Goal: Task Accomplishment & Management: Use online tool/utility

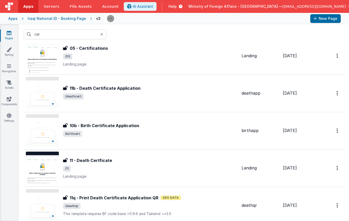
scroll to position [39, 0]
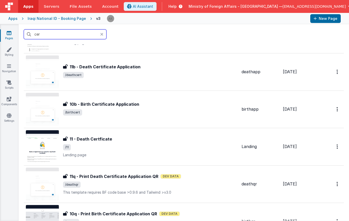
click at [59, 35] on input "cer" at bounding box center [65, 34] width 83 height 10
click at [59, 34] on input "cer" at bounding box center [65, 34] width 83 height 10
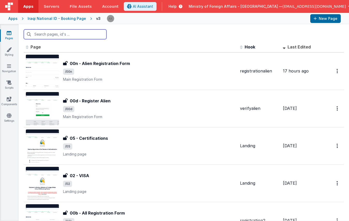
scroll to position [0, 0]
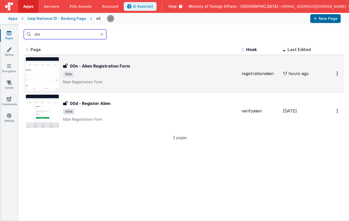
type input "alie"
click at [48, 64] on img at bounding box center [42, 73] width 33 height 33
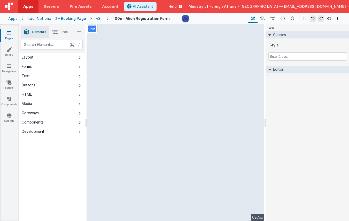
select select "date"
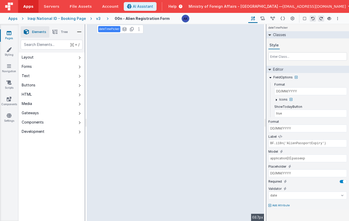
type input "model.isLoading ?BF.i18n('pleasewait'): BF.i18n('next')"
select select "savebook"
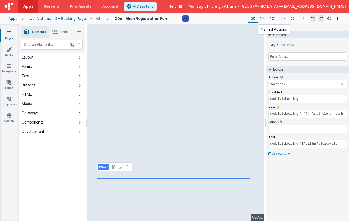
click at [263, 17] on icon at bounding box center [262, 18] width 4 height 5
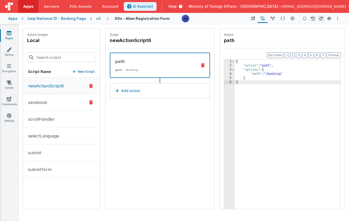
click at [50, 105] on button "savebook" at bounding box center [61, 102] width 77 height 17
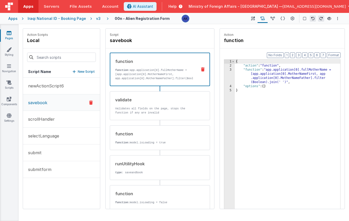
click at [201, 69] on icon at bounding box center [203, 69] width 4 height 4
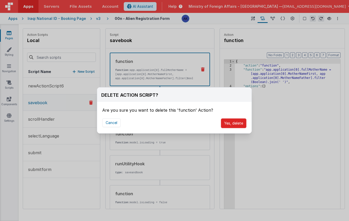
click at [226, 121] on button "Yes, delete" at bounding box center [234, 123] width 26 height 10
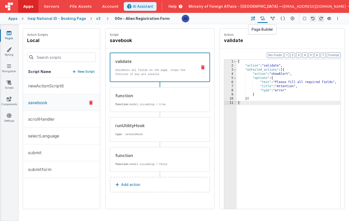
click at [252, 18] on icon at bounding box center [253, 18] width 4 height 5
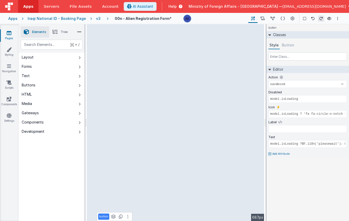
type input "true"
type input "BF.i18n('AlienPassportExpiry')"
select select "date"
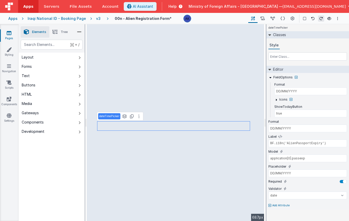
type input "id"
select select "required"
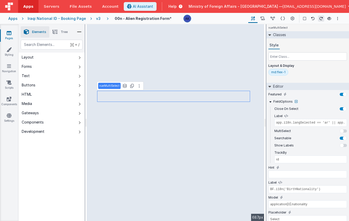
type input "BF.i18n('AlienCountryIssue')"
type input "application[0].passiss"
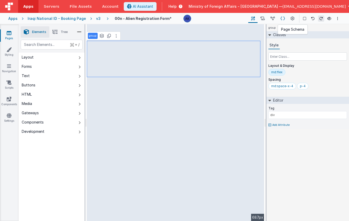
click at [283, 20] on icon at bounding box center [282, 18] width 4 height 5
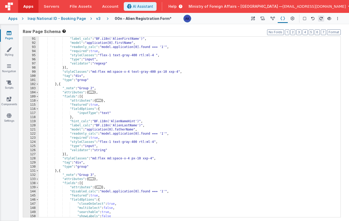
scroll to position [176, 0]
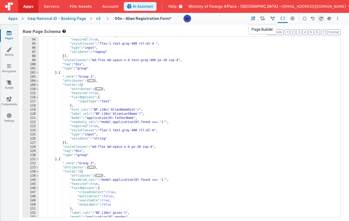
click at [250, 18] on button at bounding box center [252, 18] width 9 height 9
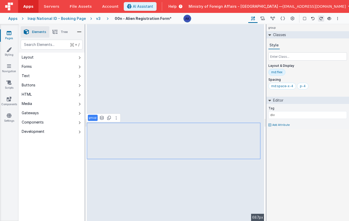
select select "required"
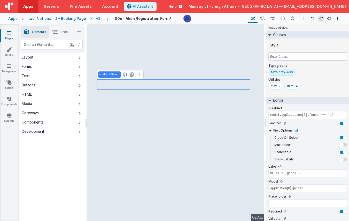
type input "id"
type input "BF.i18n('gspob')"
select select "required"
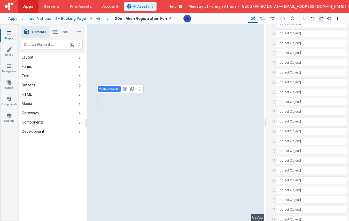
scroll to position [2475, 0]
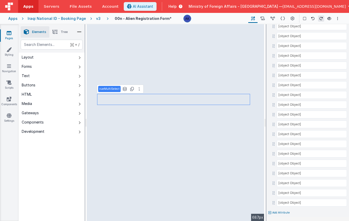
type input "BF.i18n('AlienNameHint')"
select select "regexp"
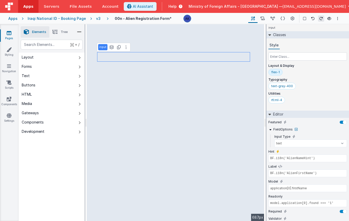
scroll to position [23, 0]
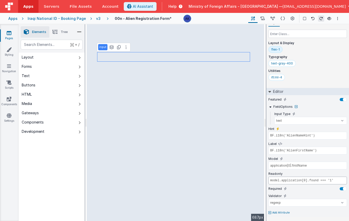
click at [294, 182] on input "model.application[0].found === '1'" at bounding box center [307, 181] width 78 height 8
type input "app.i18n.langSelected == 'ar' || app.i18n.langSelected == 'kr' ? 'name_ar' : 'n…"
select select "required"
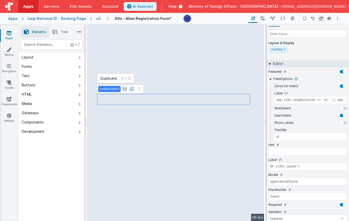
click at [130, 89] on icon at bounding box center [132, 89] width 4 height 4
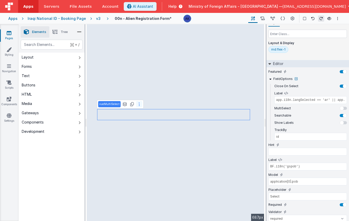
click at [139, 105] on icon at bounding box center [139, 104] width 1 height 4
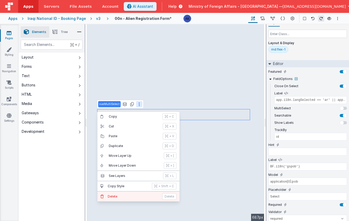
click at [133, 199] on button "[PERSON_NAME]" at bounding box center [138, 197] width 82 height 10
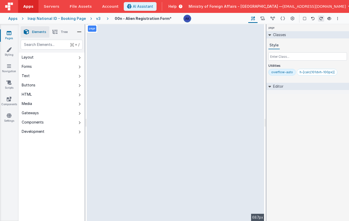
scroll to position [0, 0]
select select "required"
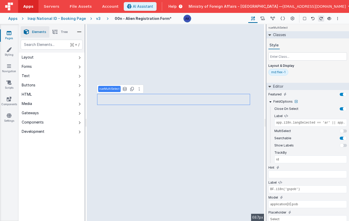
type input "BF.i18n('AlienNameHint')"
select select "string"
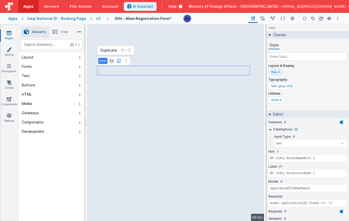
click at [118, 61] on icon at bounding box center [119, 61] width 4 height 4
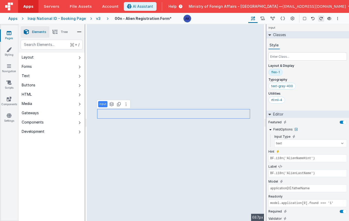
type input "app.i18n.langSelected == 'ar' || app.i18n.langSelected == 'kr' ? 'name_ar' : 'n…"
select select "required"
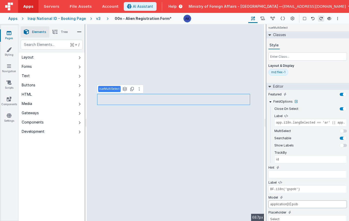
click at [298, 203] on input "application[0].pob" at bounding box center [307, 204] width 78 height 8
type input "BF.i18n('AlienNameHint')"
select select "string"
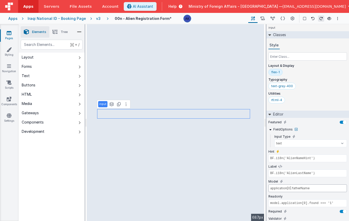
click at [309, 187] on input "application[0].fatherName" at bounding box center [307, 188] width 78 height 8
paste input "pob"
type input "application[0].pob"
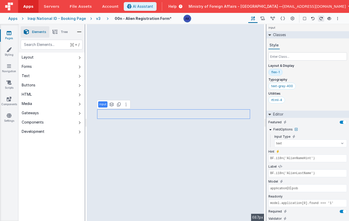
type input "app.i18n.langSelected == 'ar' || app.i18n.langSelected == 'kr' ? 'name_ar' : 'n…"
select select "required"
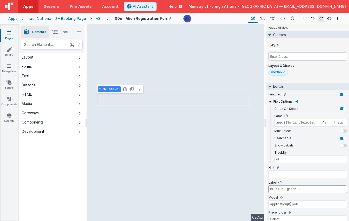
click at [301, 191] on input "BF.i18n('gspob')" at bounding box center [307, 189] width 78 height 8
type input "BF.i18n('AlienNameHint')"
select select "string"
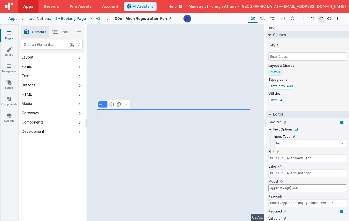
click at [293, 185] on input "application[0].pob" at bounding box center [307, 188] width 78 height 8
click at [306, 172] on input "BF.i18n('AlienLastName')" at bounding box center [307, 173] width 78 height 8
paste input "gspob"
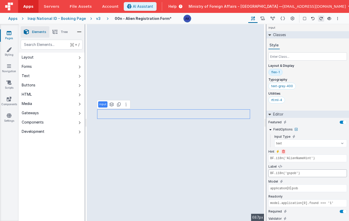
type input "BF.i18n('gspob')"
click at [282, 152] on icon at bounding box center [283, 151] width 3 height 3
type input "BF.i18n('gspob')"
type input "application[0].pob"
type input "model.application[0].found === '1'"
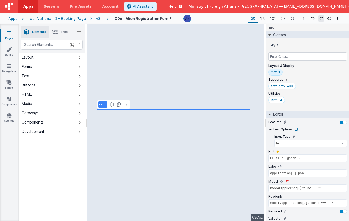
select select "string"
drag, startPoint x: 334, startPoint y: 188, endPoint x: 273, endPoint y: 185, distance: 60.2
click at [273, 185] on input "model.application[0].found === '1'" at bounding box center [307, 188] width 78 height 8
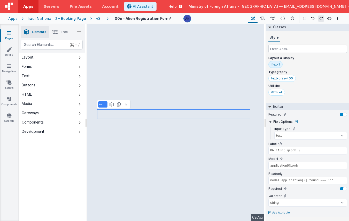
click at [277, 213] on p "Add Attribute" at bounding box center [281, 213] width 18 height 4
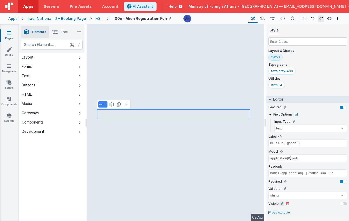
click at [280, 204] on icon at bounding box center [281, 204] width 3 height 4
click at [277, 210] on input "false" at bounding box center [307, 211] width 78 height 8
type input "model.application[0].found === '1'"
type input "app.i18n.langSelected == 'ar' || app.i18n.langSelected == 'kr' ? 'name_ar' : 'n…"
type input "application[0].pob"
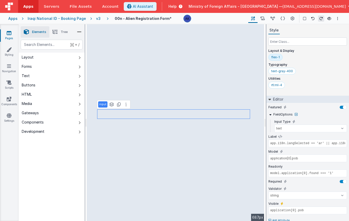
select select "required"
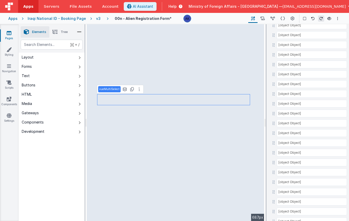
scroll to position [2475, 0]
click at [274, 213] on p "Add Attribute" at bounding box center [281, 213] width 18 height 4
type input "visible"
click at [280, 210] on icon at bounding box center [281, 211] width 3 height 4
click at [280, 216] on input "false" at bounding box center [307, 218] width 78 height 8
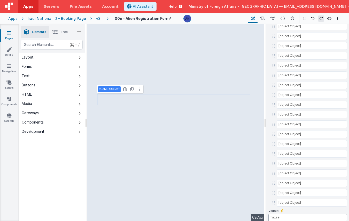
click at [280, 216] on input "false" at bounding box center [307, 218] width 78 height 8
paste input "model.application[0].found === '1'"
click at [321, 217] on input "model.application[0].found === '1'" at bounding box center [307, 218] width 78 height 8
type input "model.application[0].found !== '1'"
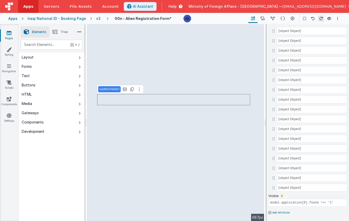
type input "BF.i18n('AlienNameHint')"
select select "regexp"
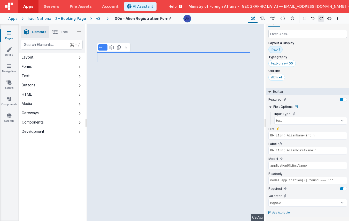
scroll to position [0, 0]
